Goal: Transaction & Acquisition: Purchase product/service

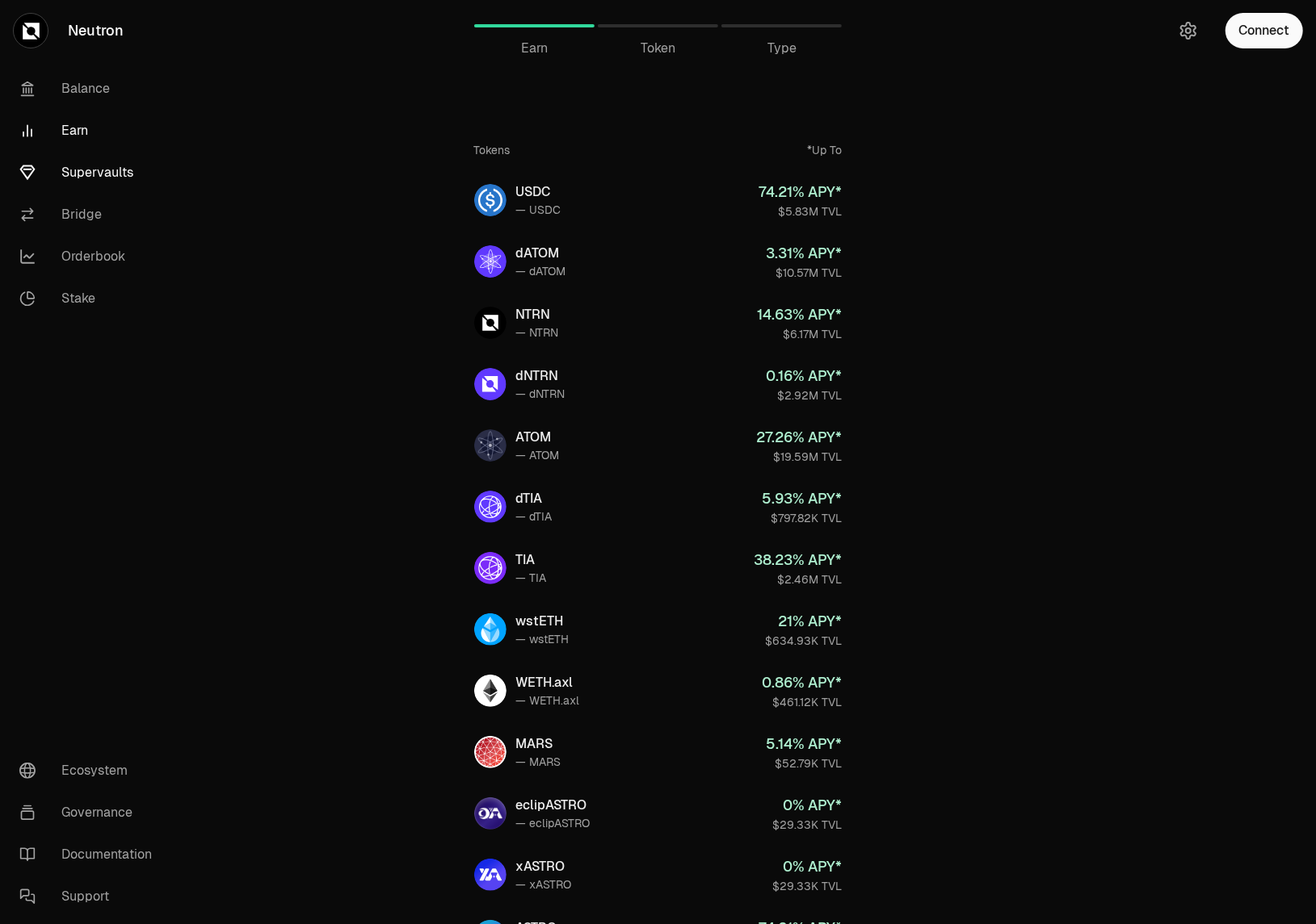
click at [111, 177] on link "Supervaults" at bounding box center [91, 173] width 168 height 42
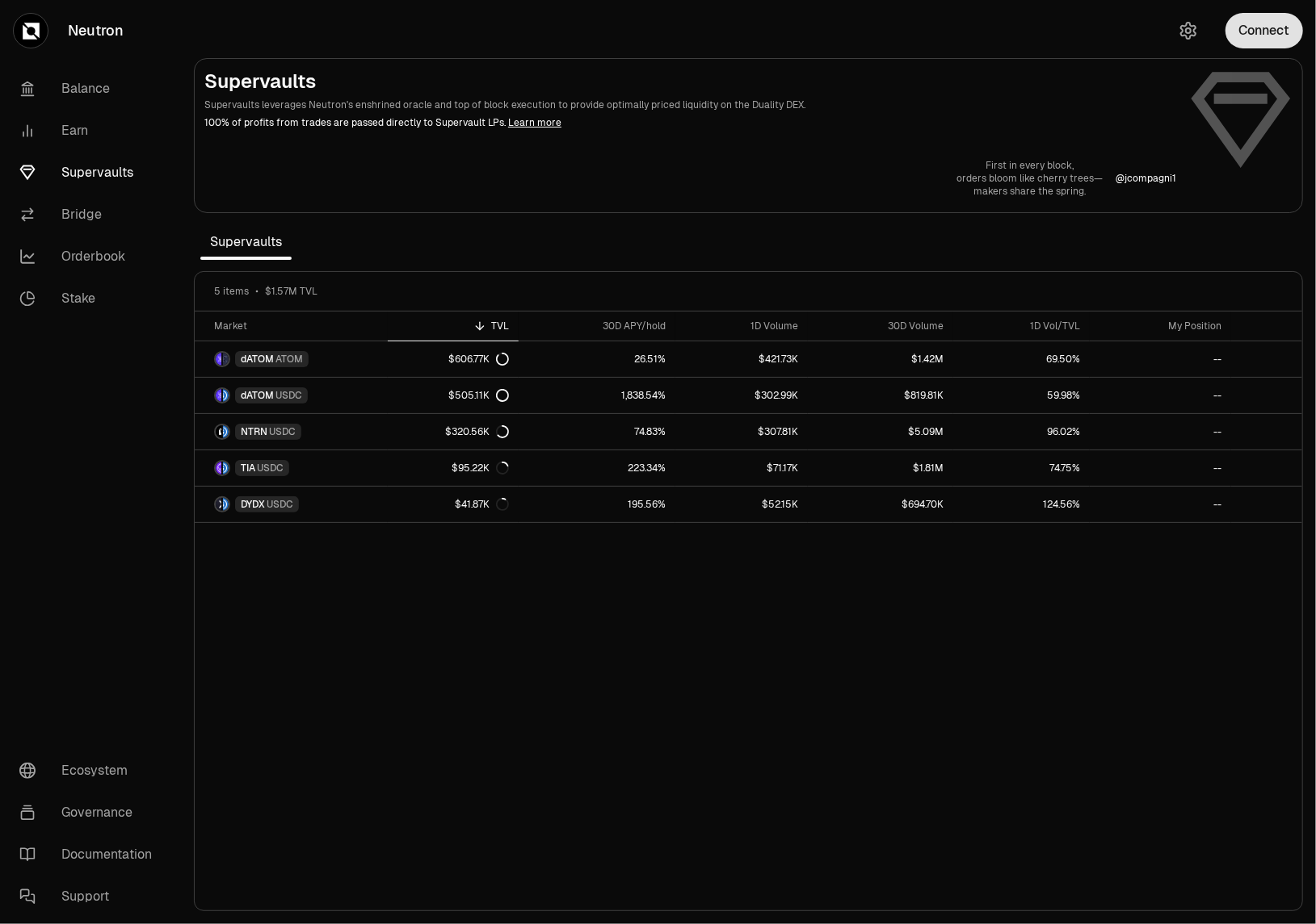
click at [1269, 42] on button "Connect" at bounding box center [1264, 31] width 77 height 36
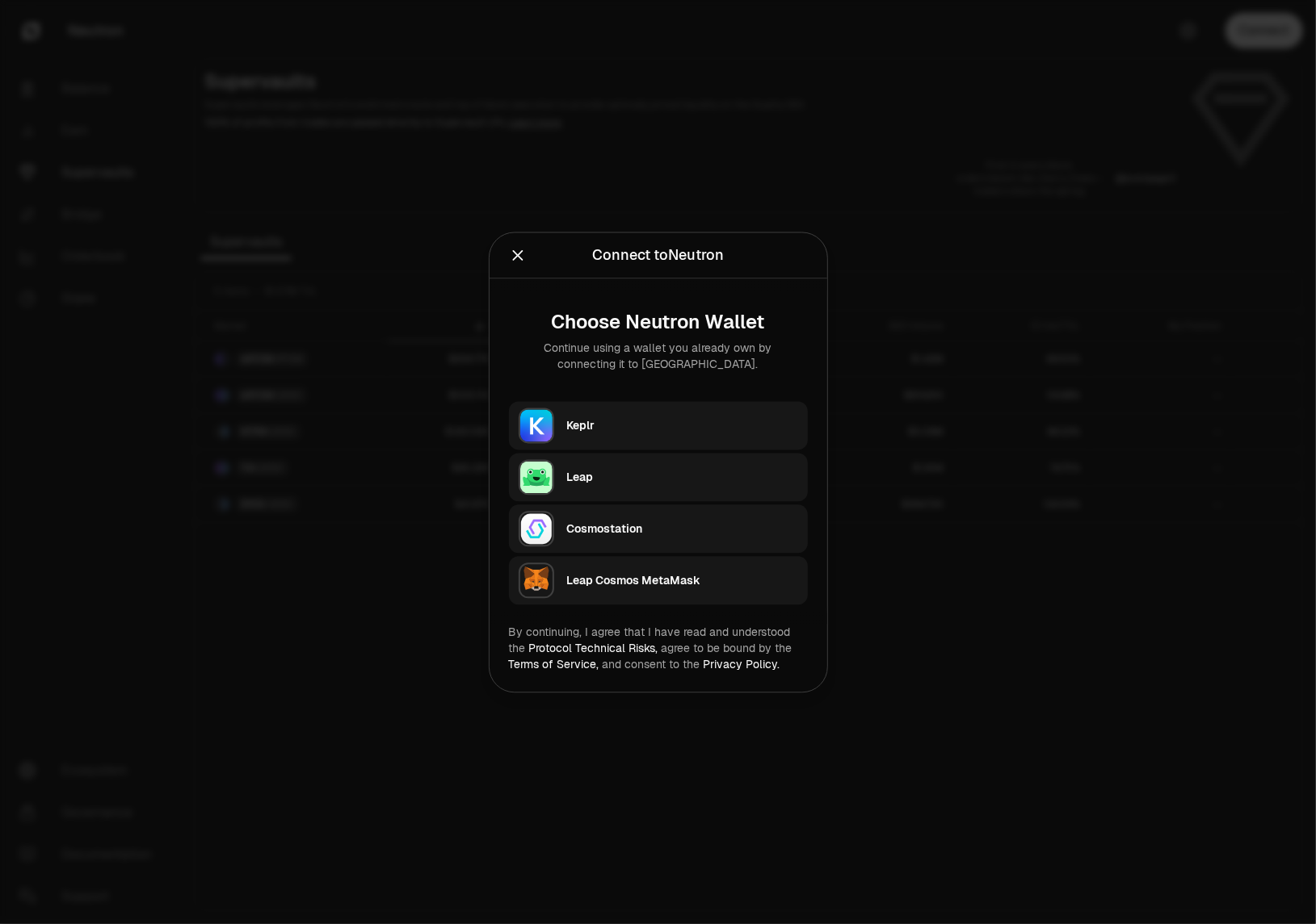
click at [711, 425] on div "Keplr" at bounding box center [683, 425] width 231 height 16
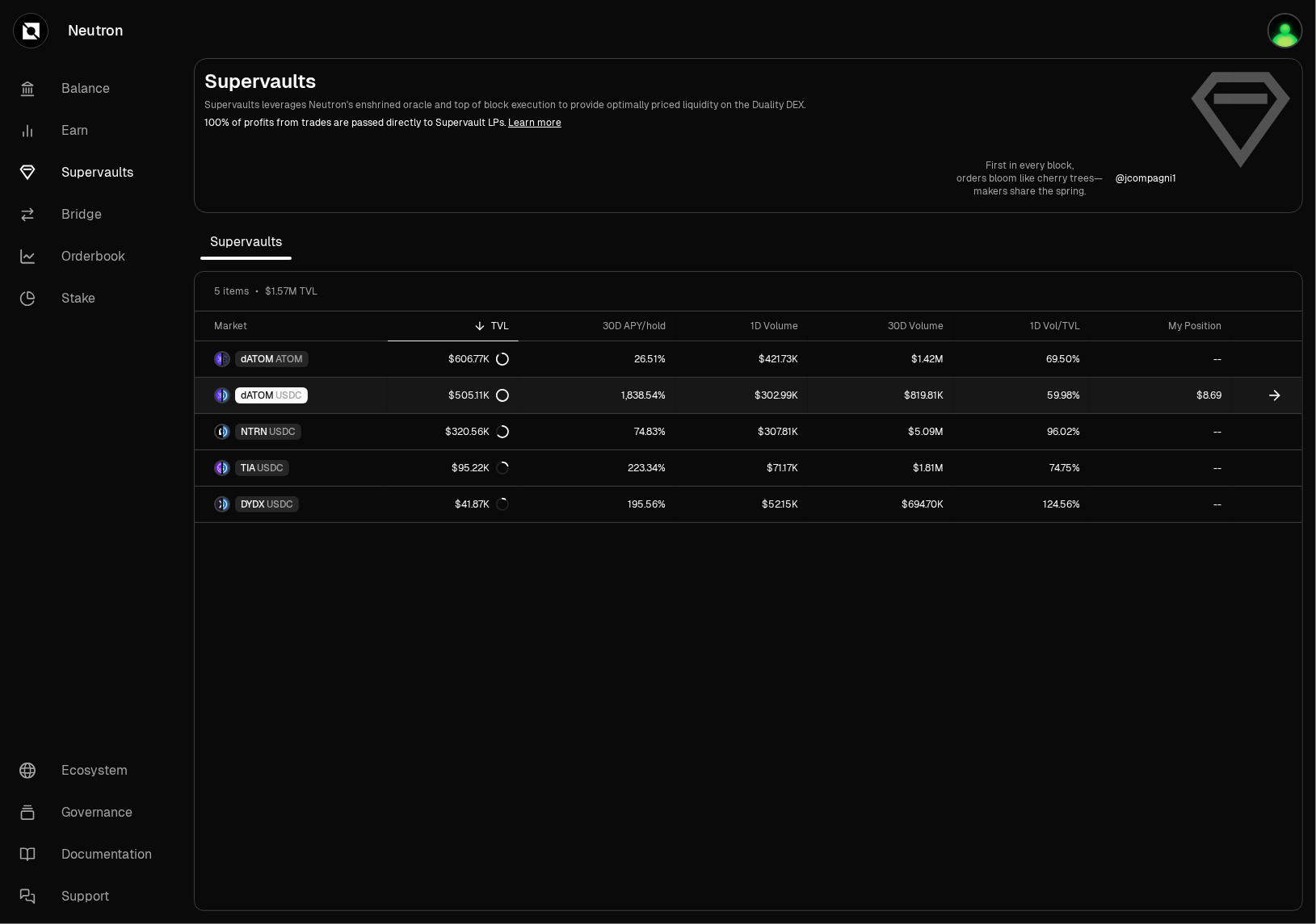
click at [731, 393] on link "$302.99K" at bounding box center [741, 396] width 132 height 36
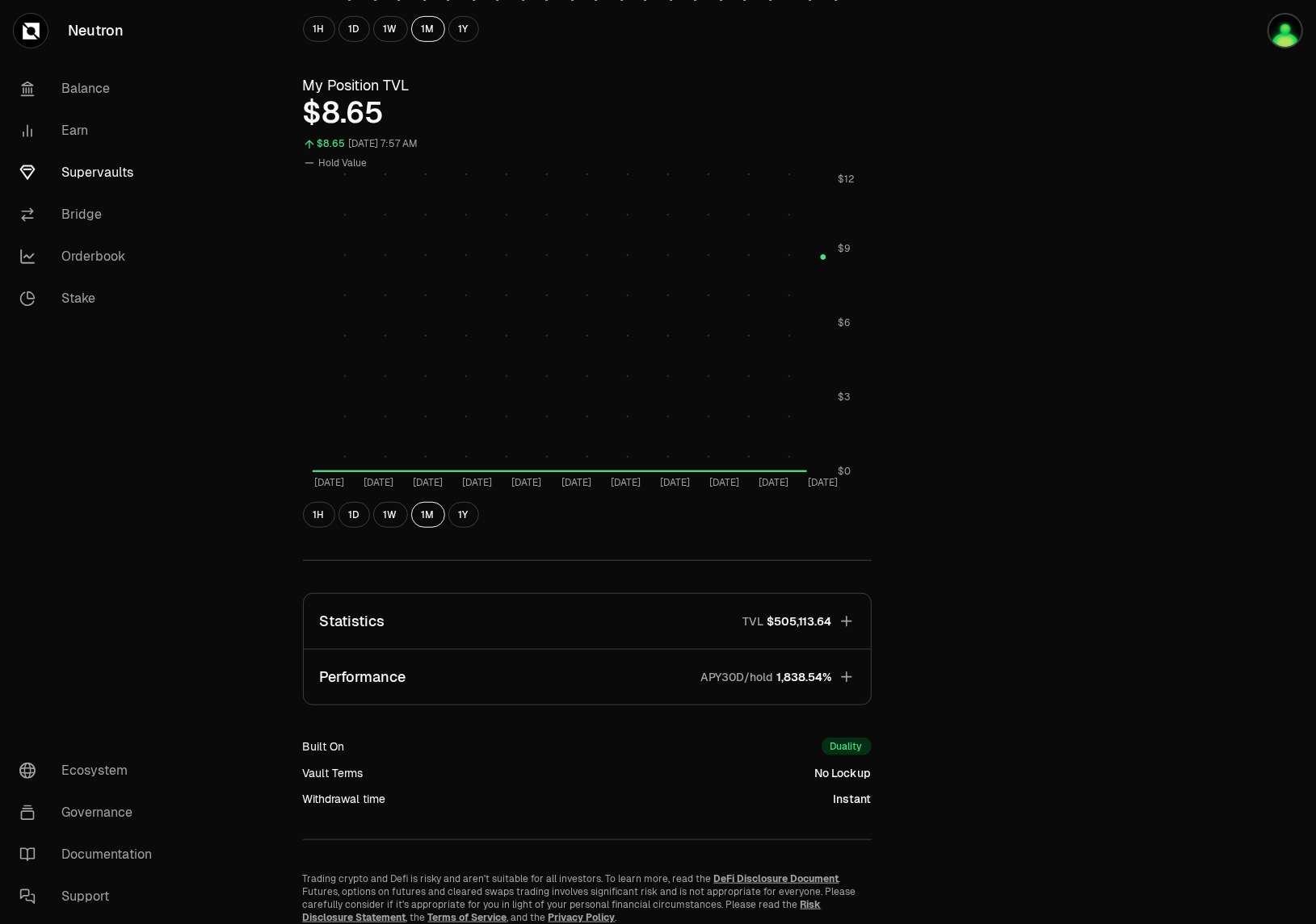
scroll to position [615, 0]
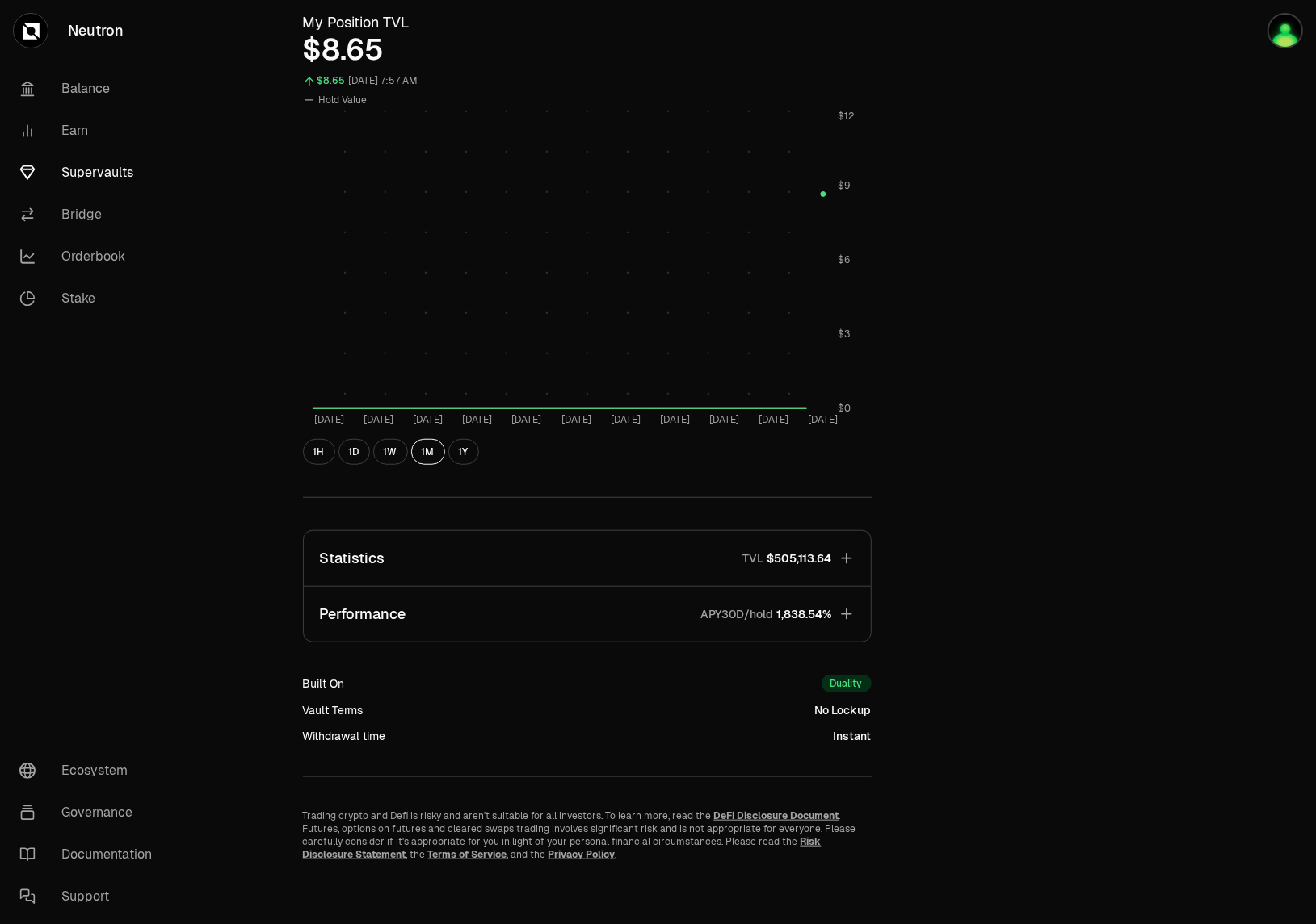
click at [848, 556] on icon "button" at bounding box center [846, 558] width 16 height 16
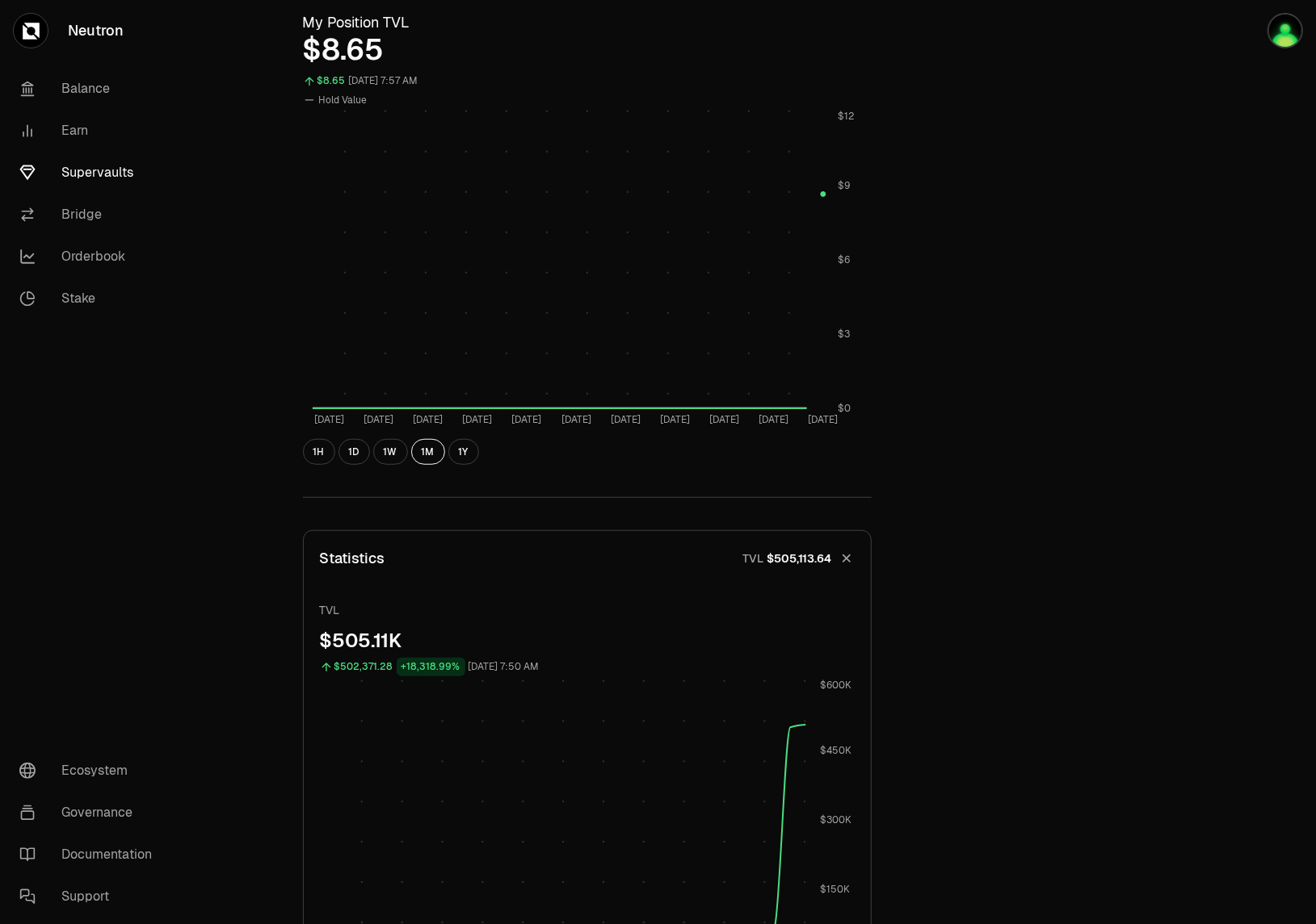
click at [848, 556] on icon "button" at bounding box center [846, 559] width 15 height 15
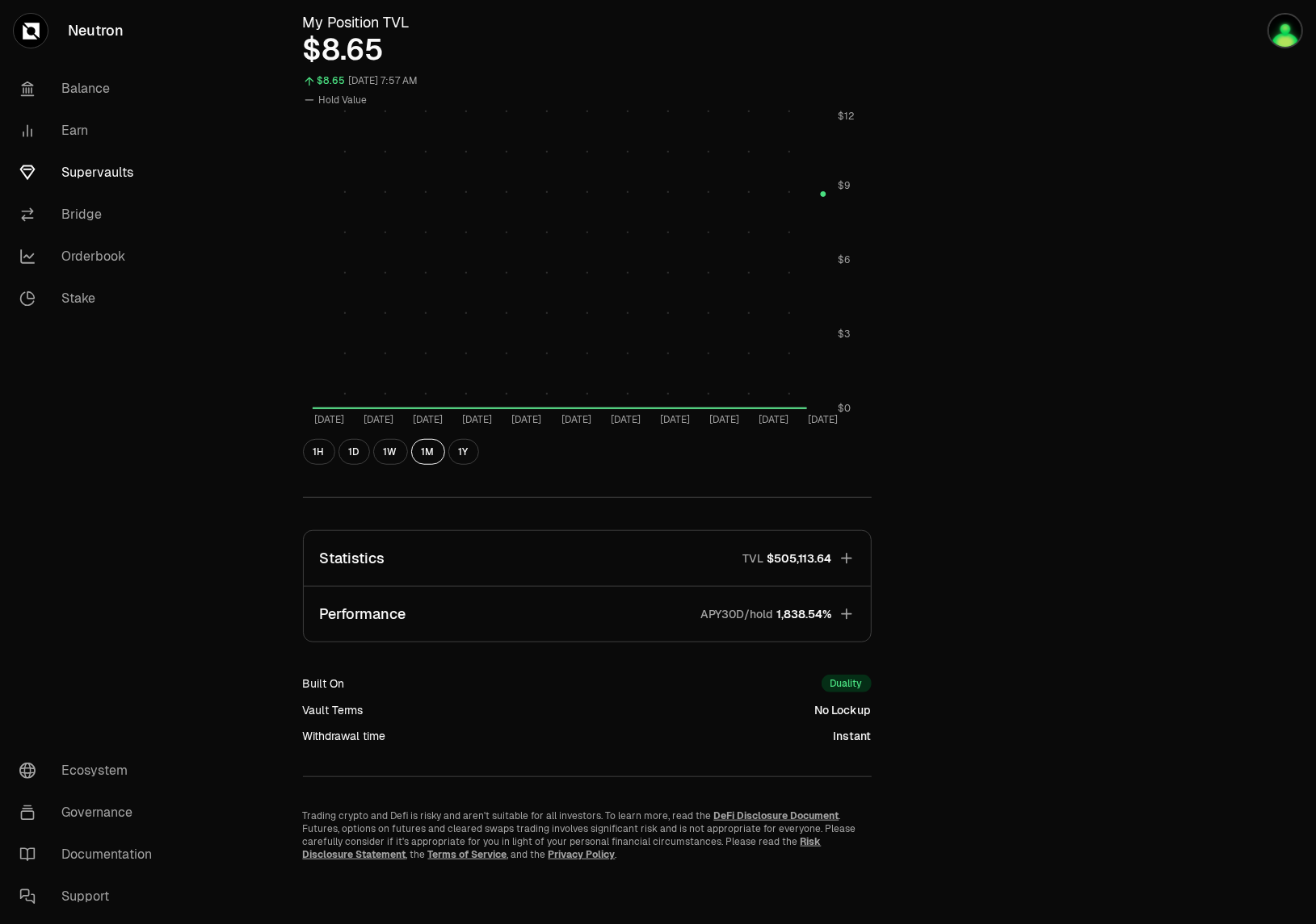
click at [850, 602] on button "Performance APY30D/hold 1,838.54%" at bounding box center [587, 614] width 567 height 55
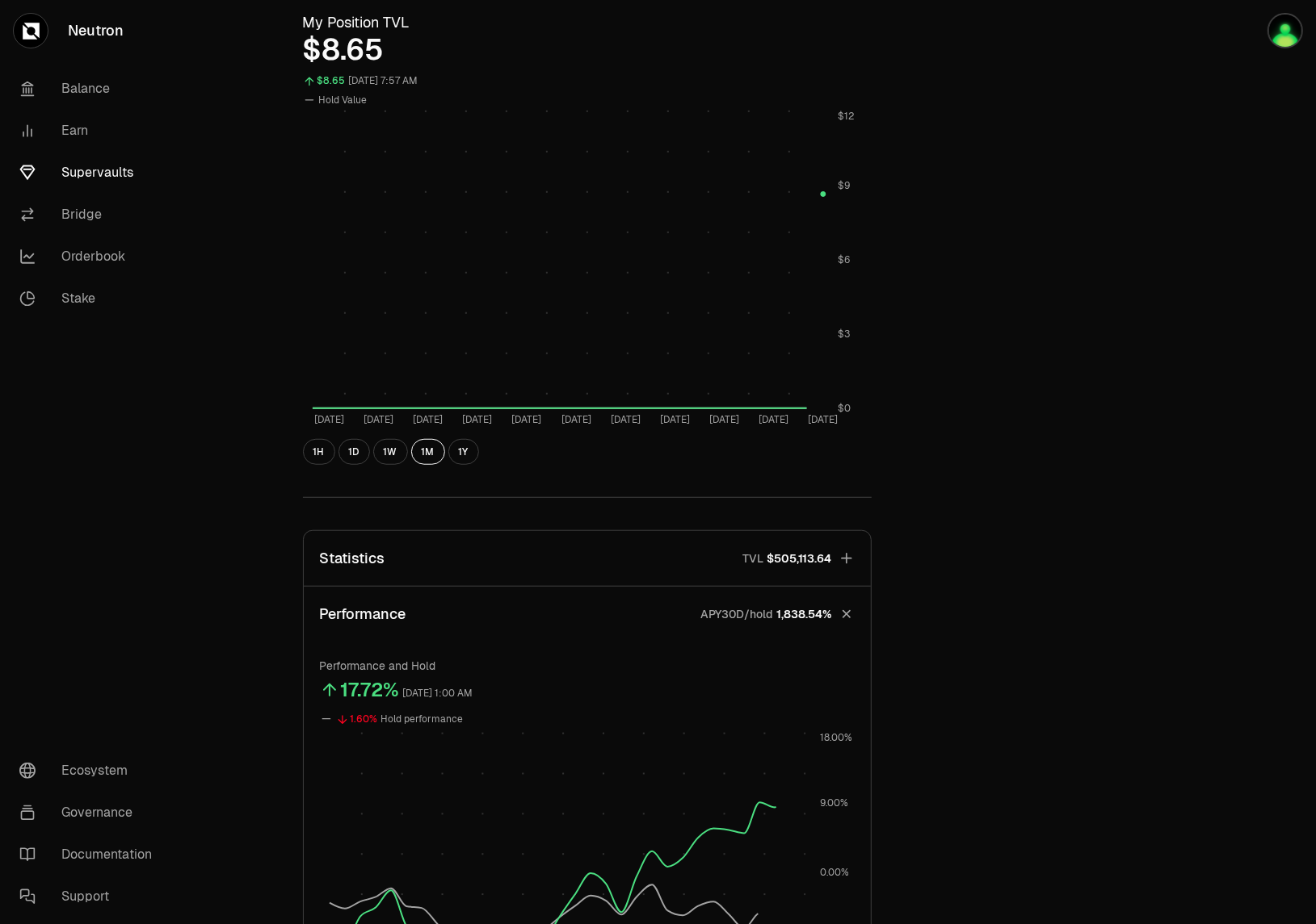
click at [850, 602] on button "Performance APY30D/hold 1,838.54%" at bounding box center [587, 614] width 567 height 55
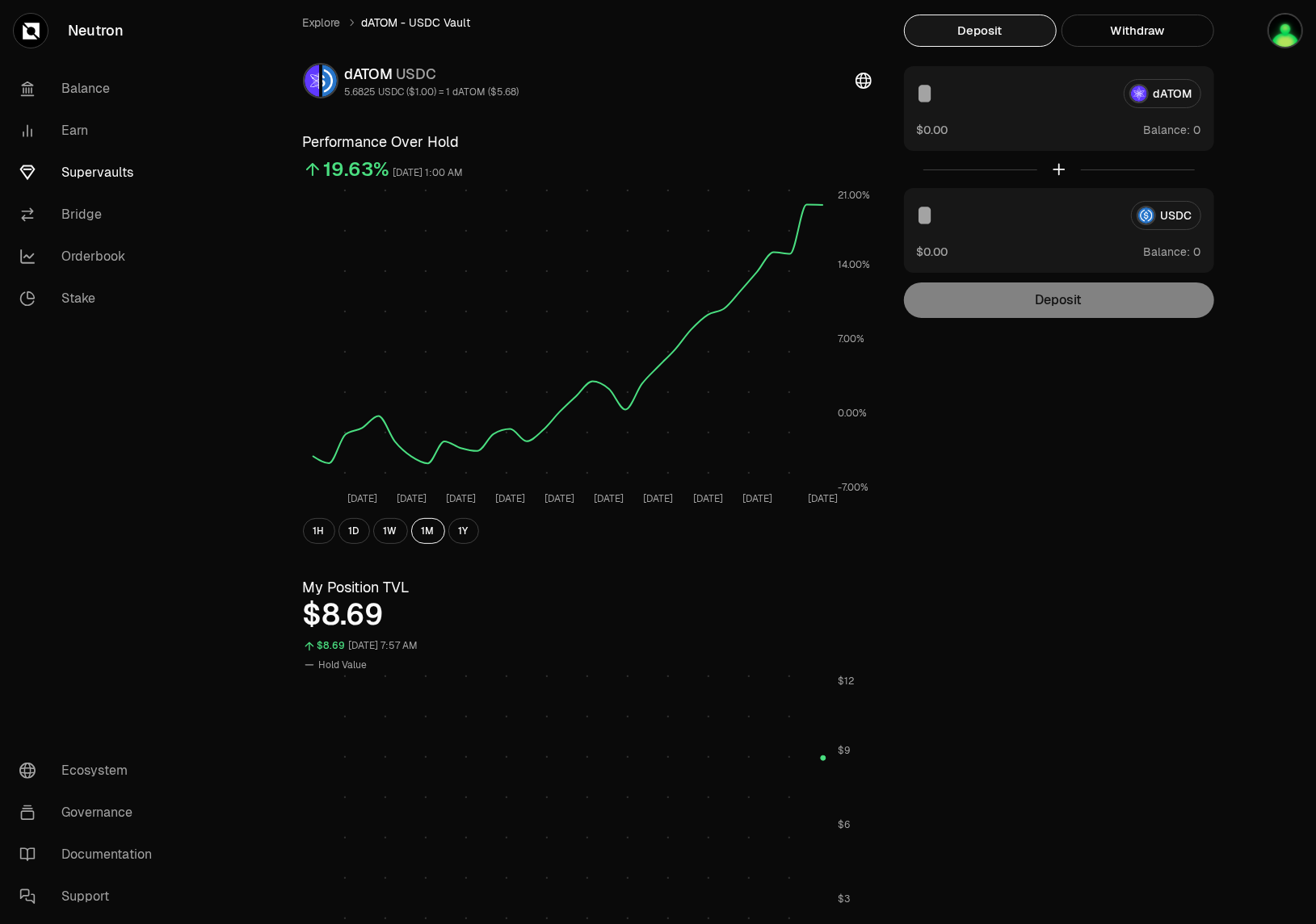
scroll to position [0, 0]
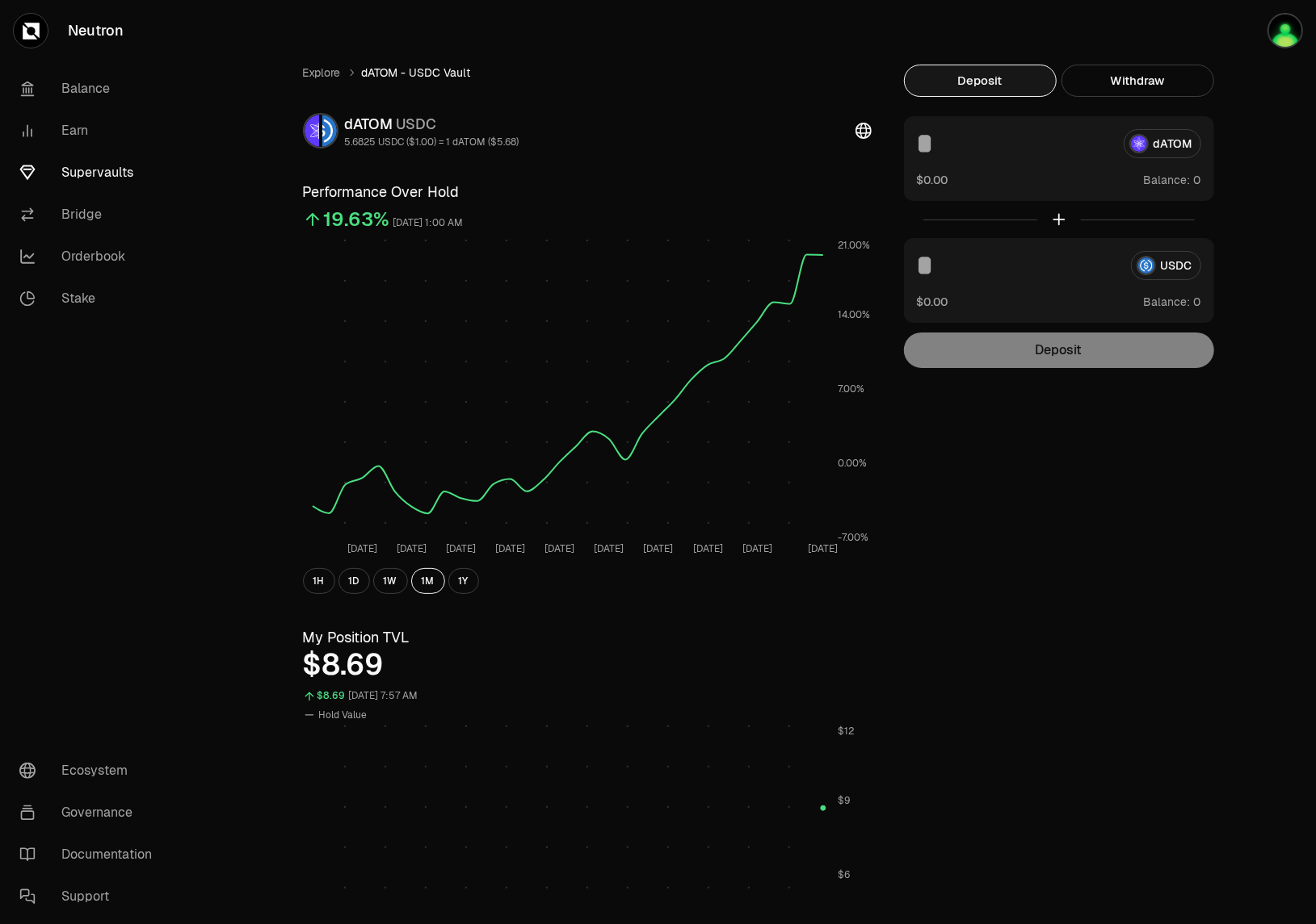
click at [861, 135] on icon at bounding box center [863, 130] width 16 height 16
